Goal: Find specific page/section: Find specific page/section

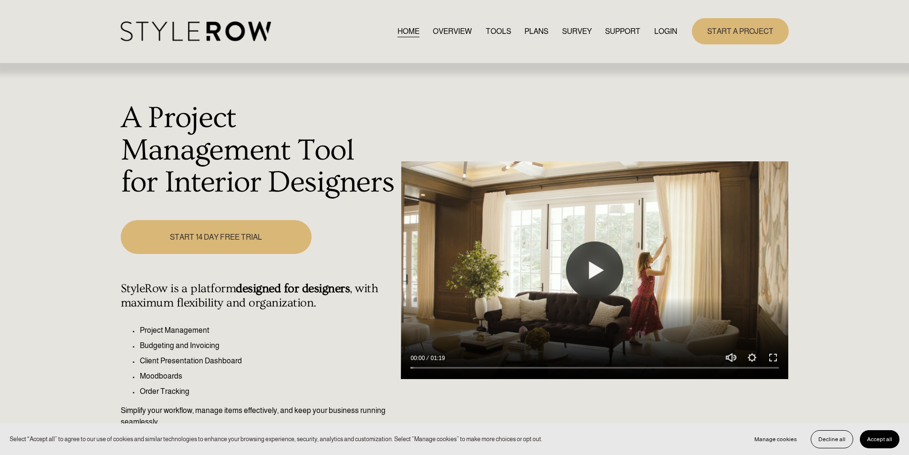
click at [674, 29] on link "LOGIN" at bounding box center [665, 31] width 23 height 13
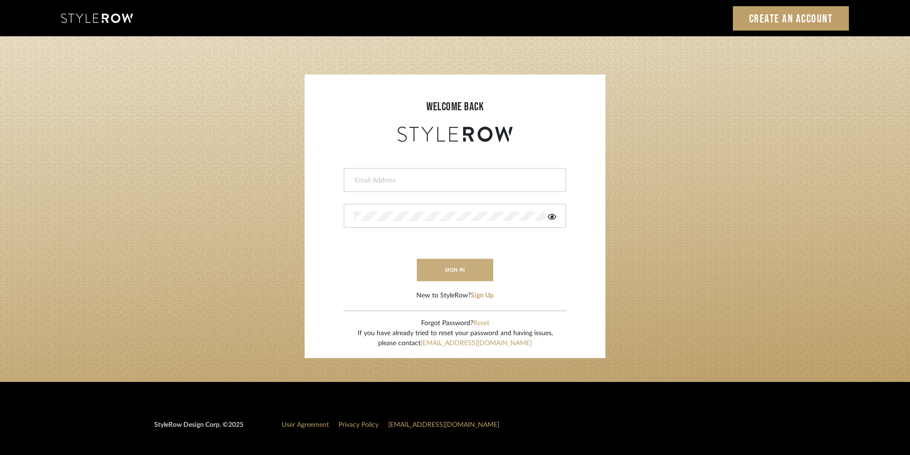
type input "jensalmon@perlalichi.com"
click at [466, 273] on button "sign in" at bounding box center [455, 270] width 76 height 22
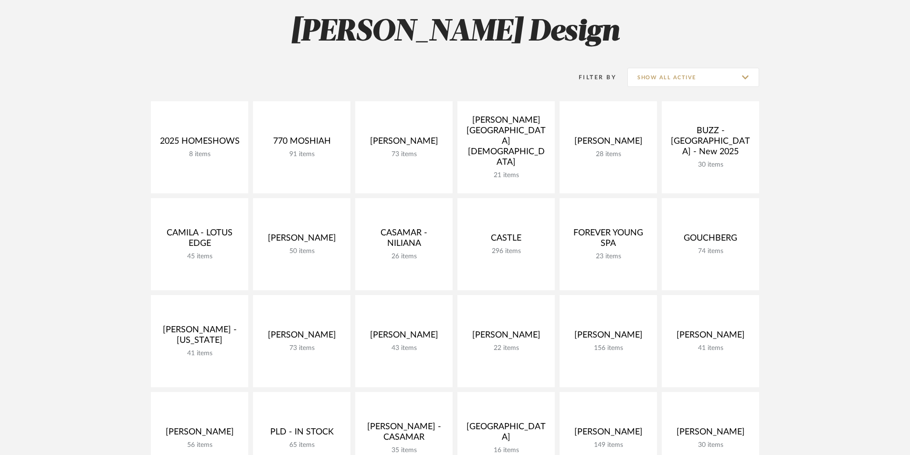
scroll to position [254, 0]
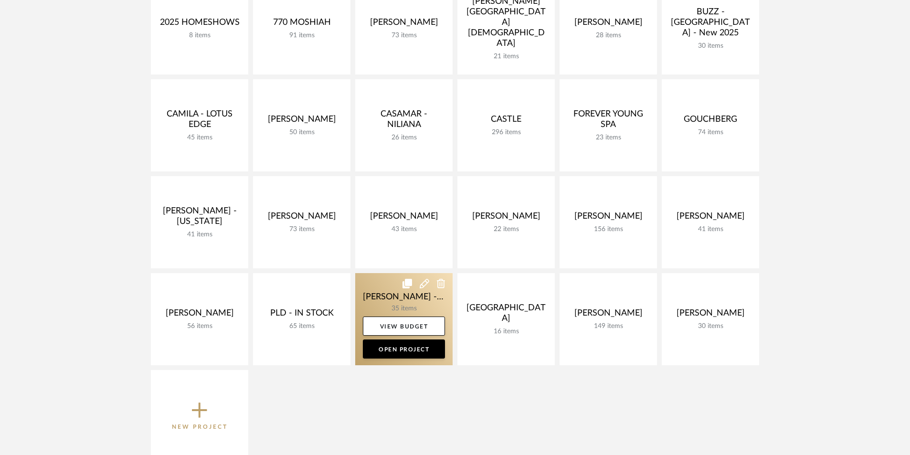
click at [376, 298] on link at bounding box center [403, 319] width 97 height 92
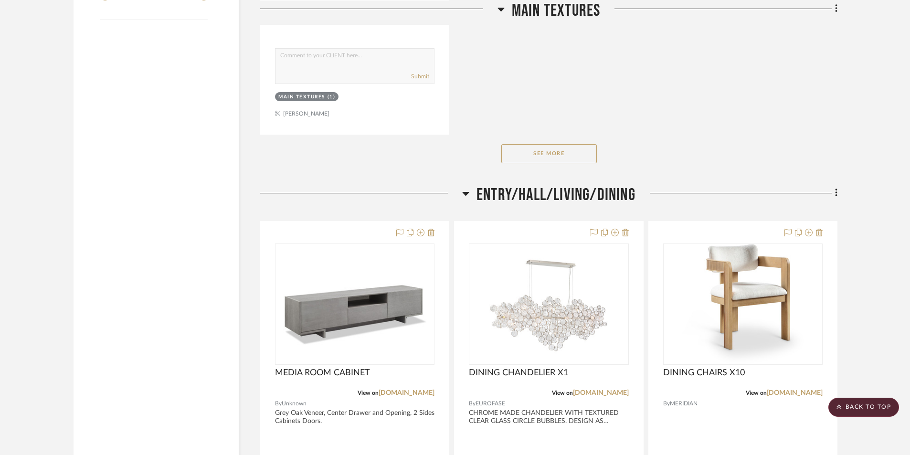
scroll to position [1591, 0]
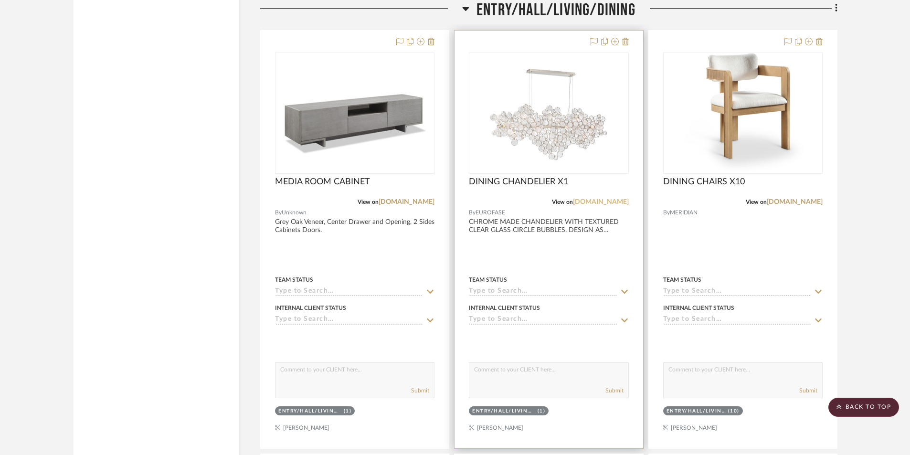
click at [611, 199] on link "eurofase.com" at bounding box center [601, 202] width 56 height 7
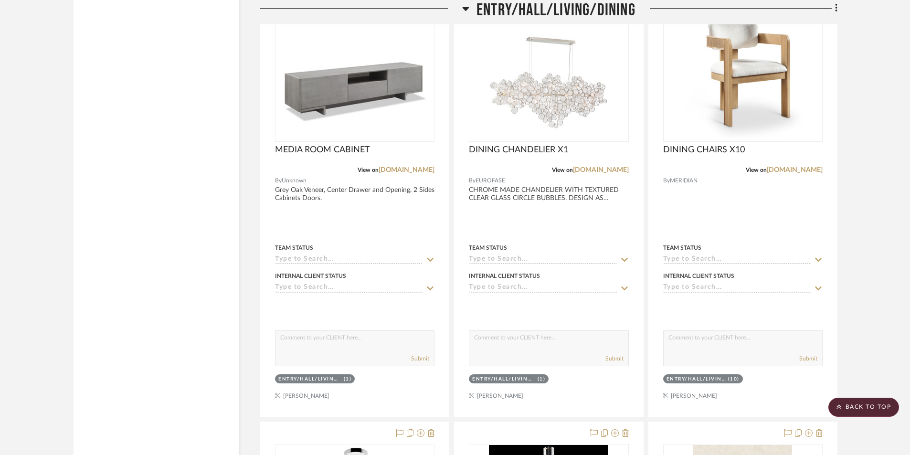
click at [463, 6] on icon at bounding box center [465, 8] width 7 height 11
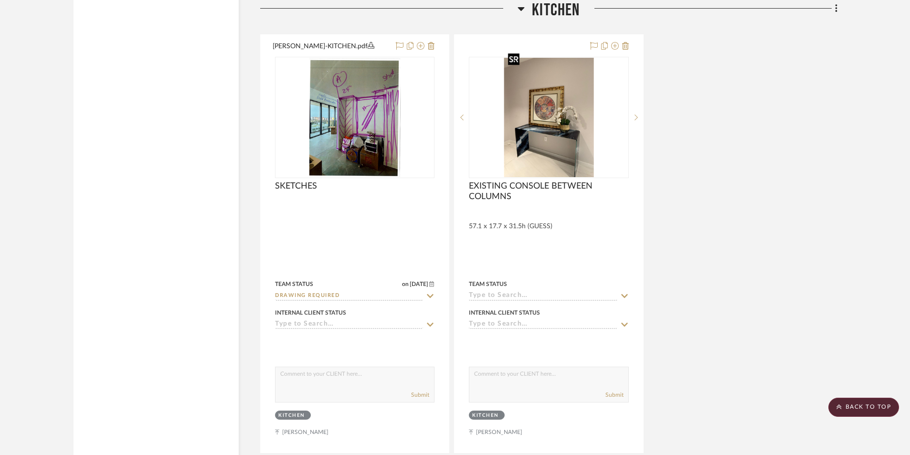
scroll to position [1655, 0]
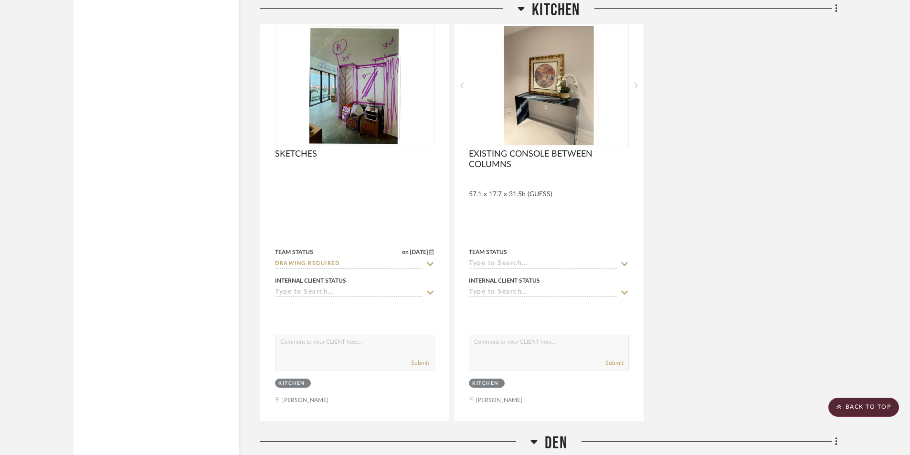
click at [519, 8] on icon at bounding box center [521, 9] width 7 height 4
